Goal: Information Seeking & Learning: Learn about a topic

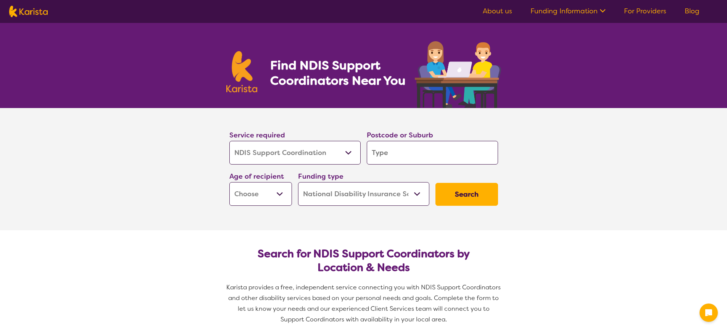
select select "NDIS Support Coordination"
select select "NDIS"
select select "NDIS Support Coordination"
select select "NDIS"
click at [409, 150] on input "search" at bounding box center [432, 153] width 131 height 24
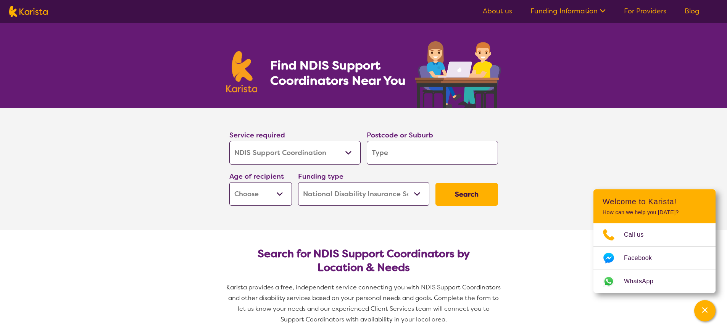
type input "6"
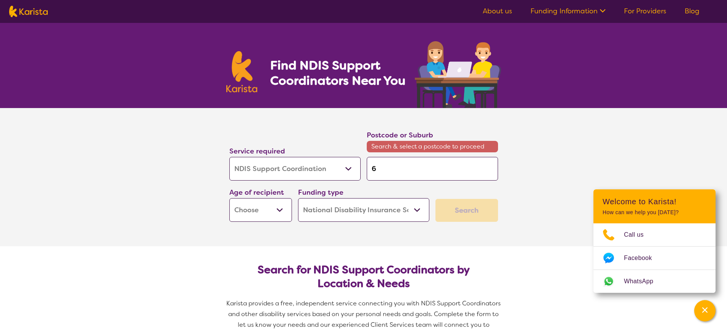
type input "61"
type input "611"
type input "6112"
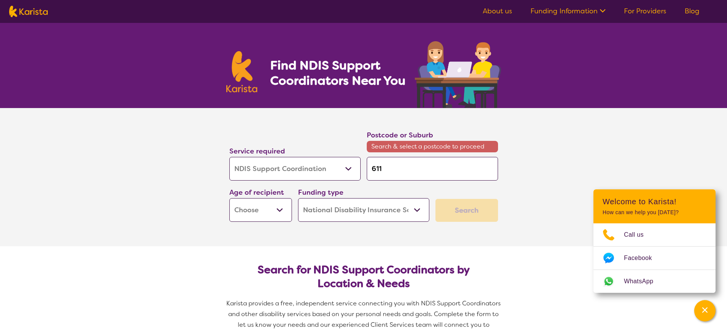
type input "6112"
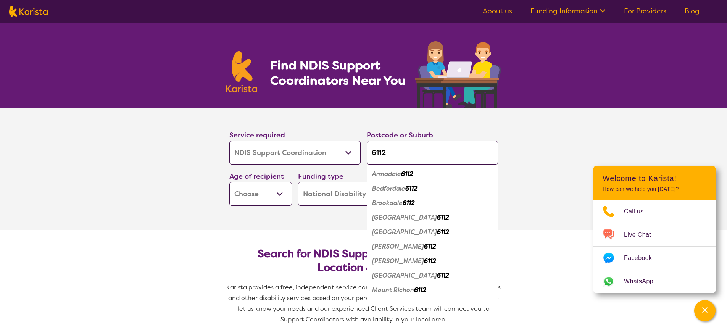
type input "6112"
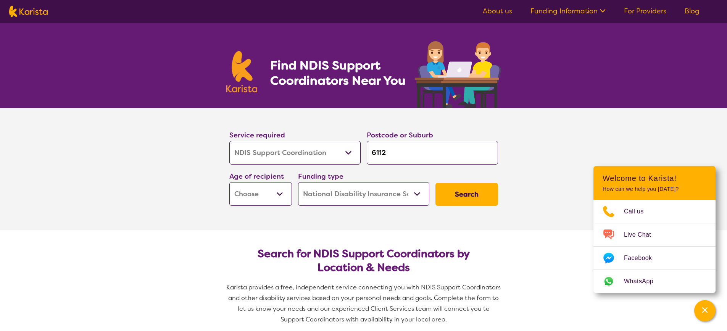
click at [277, 194] on select "Early Childhood - 0 to 9 Child - 10 to 11 Adolescent - 12 to 17 Adult - 18 to 6…" at bounding box center [260, 194] width 63 height 24
select select "EC"
click at [229, 182] on select "Early Childhood - 0 to 9 Child - 10 to 11 Adolescent - 12 to 17 Adult - 18 to 6…" at bounding box center [260, 194] width 63 height 24
select select "EC"
click at [477, 197] on button "Search" at bounding box center [466, 194] width 63 height 23
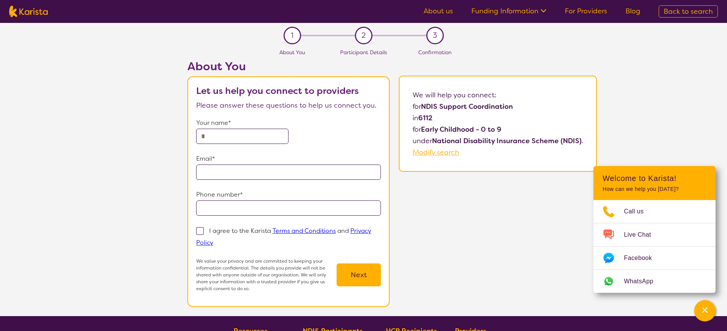
click at [444, 12] on link "About us" at bounding box center [438, 10] width 29 height 9
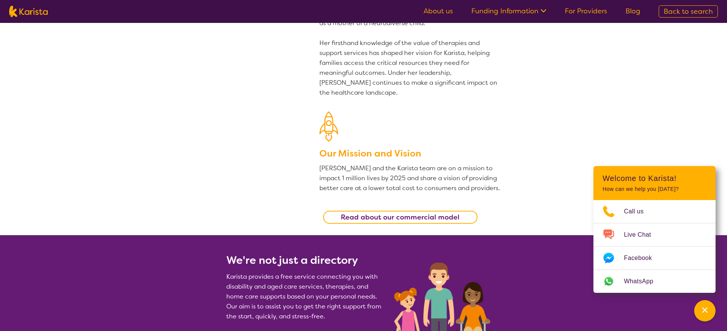
scroll to position [191, 0]
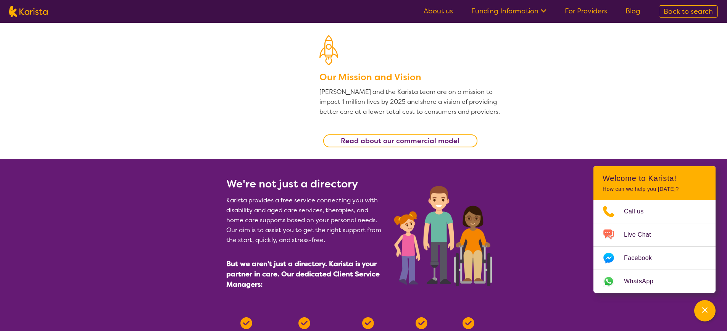
click at [588, 9] on link "For Providers" at bounding box center [586, 10] width 42 height 9
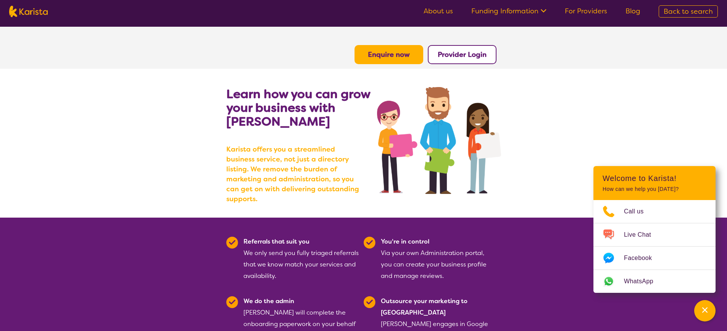
click at [517, 13] on link "Funding Information" at bounding box center [508, 10] width 75 height 9
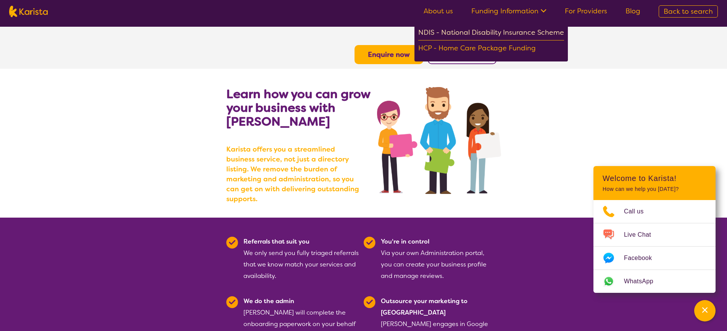
click at [514, 34] on div "NDIS - National Disability Insurance Scheme" at bounding box center [491, 34] width 146 height 14
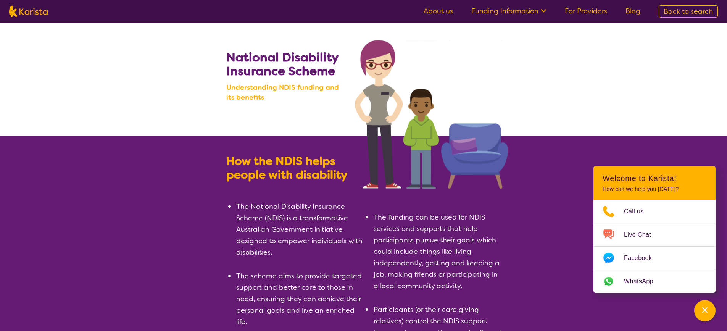
click at [444, 14] on link "About us" at bounding box center [438, 10] width 29 height 9
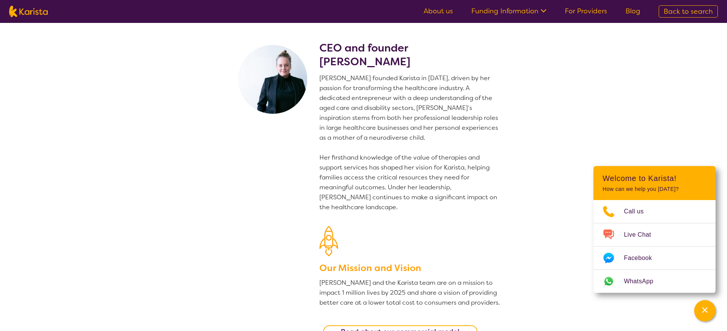
scroll to position [115, 0]
